Goal: Transaction & Acquisition: Obtain resource

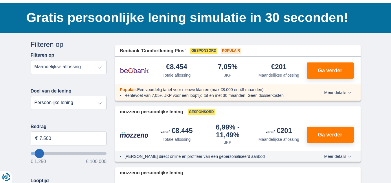
scroll to position [58, 0]
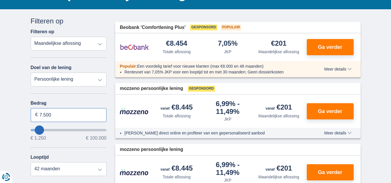
click at [52, 114] on input "7.500" at bounding box center [69, 115] width 76 height 14
type input "7"
type input "31.250"
type input "31250"
click at [55, 130] on input "wantToBorrow" at bounding box center [69, 130] width 76 height 2
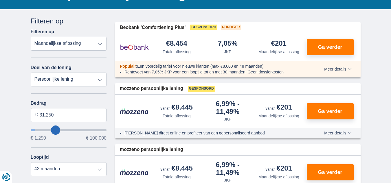
select select "120"
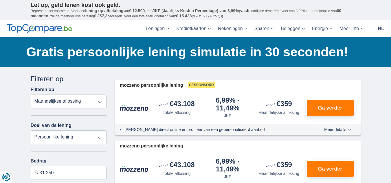
scroll to position [58, 0]
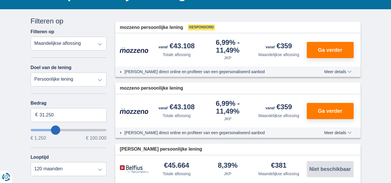
type input "1.250"
type input "1250"
select select "24"
type input "1250"
click at [33, 130] on input "wantToBorrow" at bounding box center [69, 130] width 76 height 2
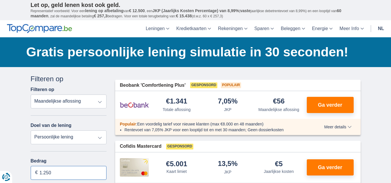
click at [54, 173] on input "1.250" at bounding box center [69, 173] width 76 height 14
type input "1"
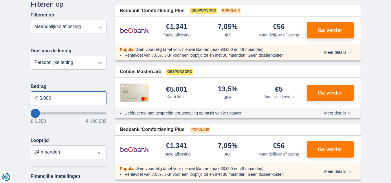
scroll to position [87, 0]
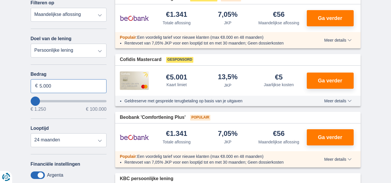
type input "5.000"
type input "5250"
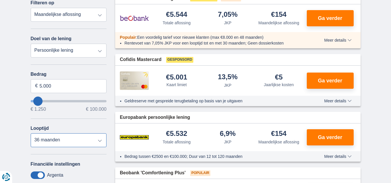
select select "30"
click at [31, 133] on select "12 maanden 18 maanden 24 maanden 30 maanden 36 maanden" at bounding box center [69, 140] width 76 height 14
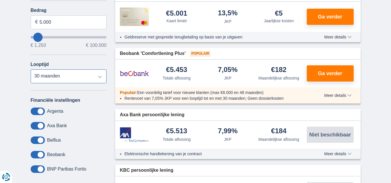
scroll to position [116, 0]
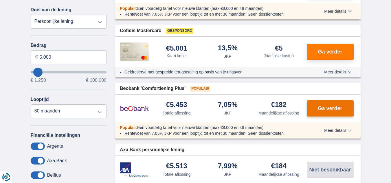
click at [329, 107] on span "Ga verder" at bounding box center [330, 108] width 24 height 5
